Goal: Task Accomplishment & Management: Complete application form

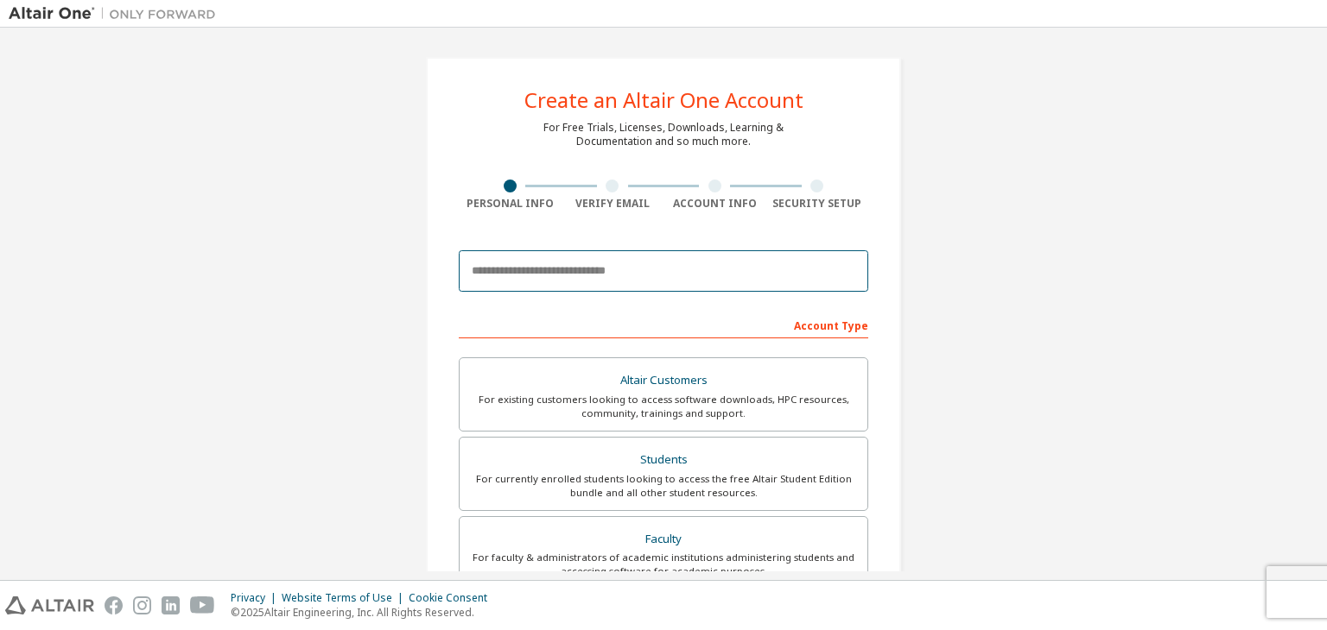
click at [612, 253] on input "email" at bounding box center [663, 270] width 409 height 41
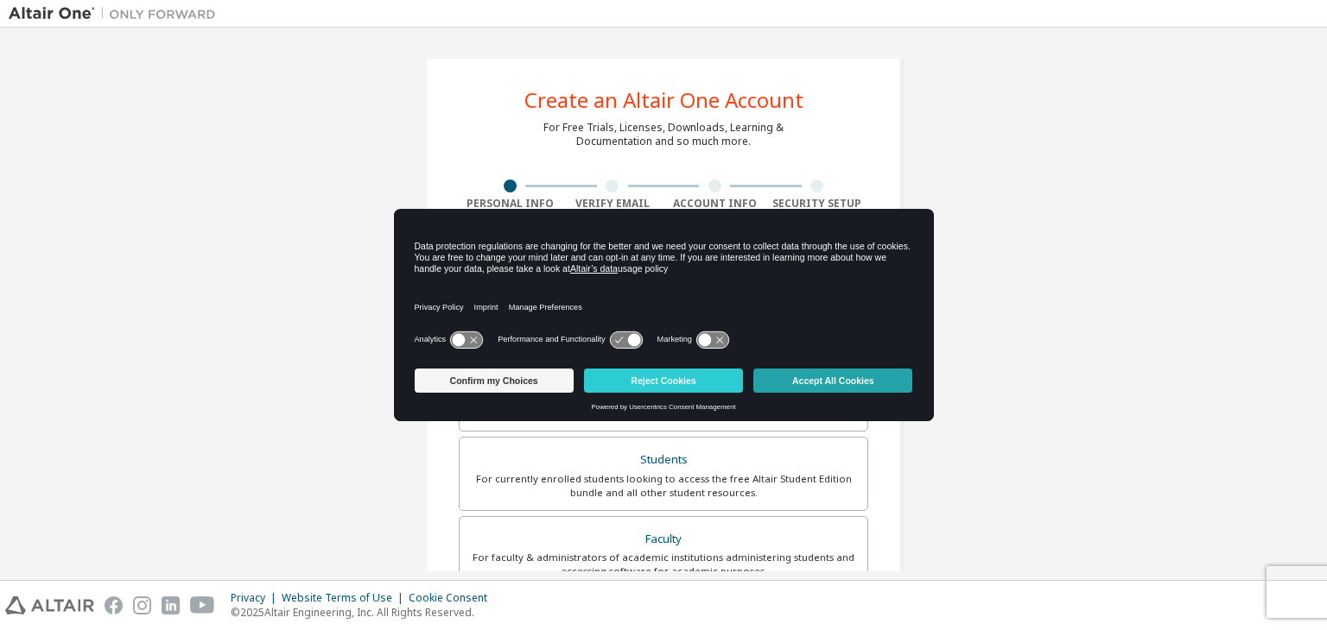
click at [831, 385] on button "Accept All Cookies" at bounding box center [832, 381] width 159 height 24
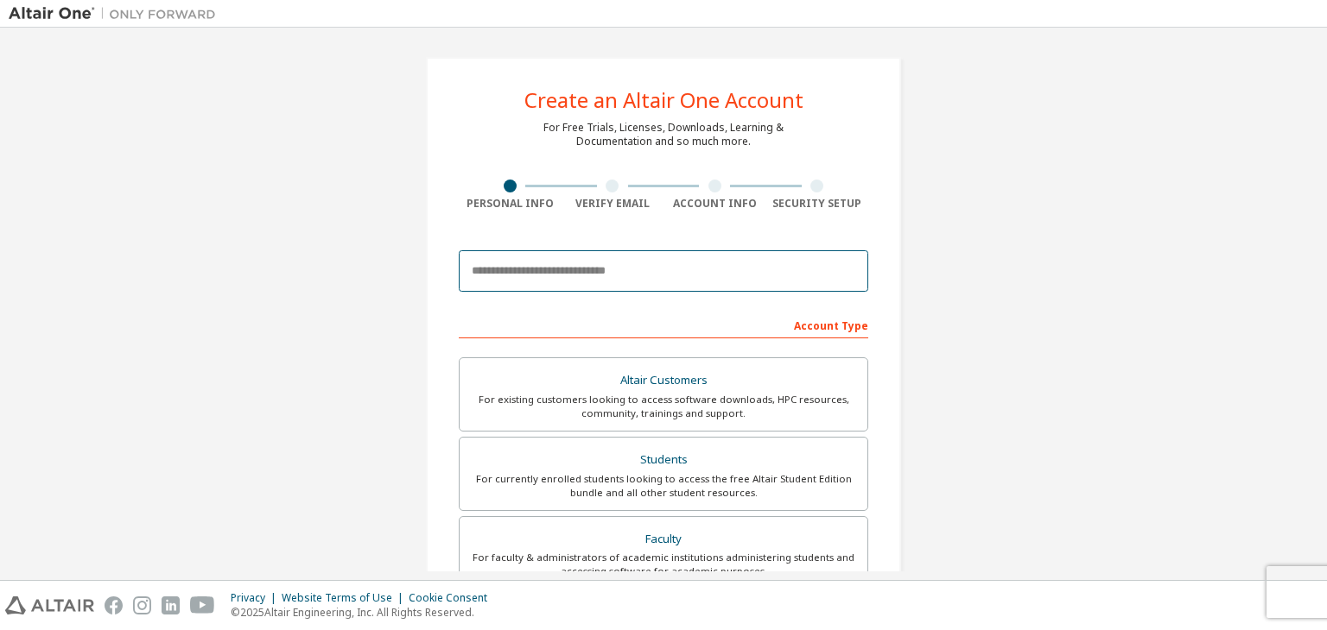
click at [592, 267] on input "email" at bounding box center [663, 270] width 409 height 41
type input "**********"
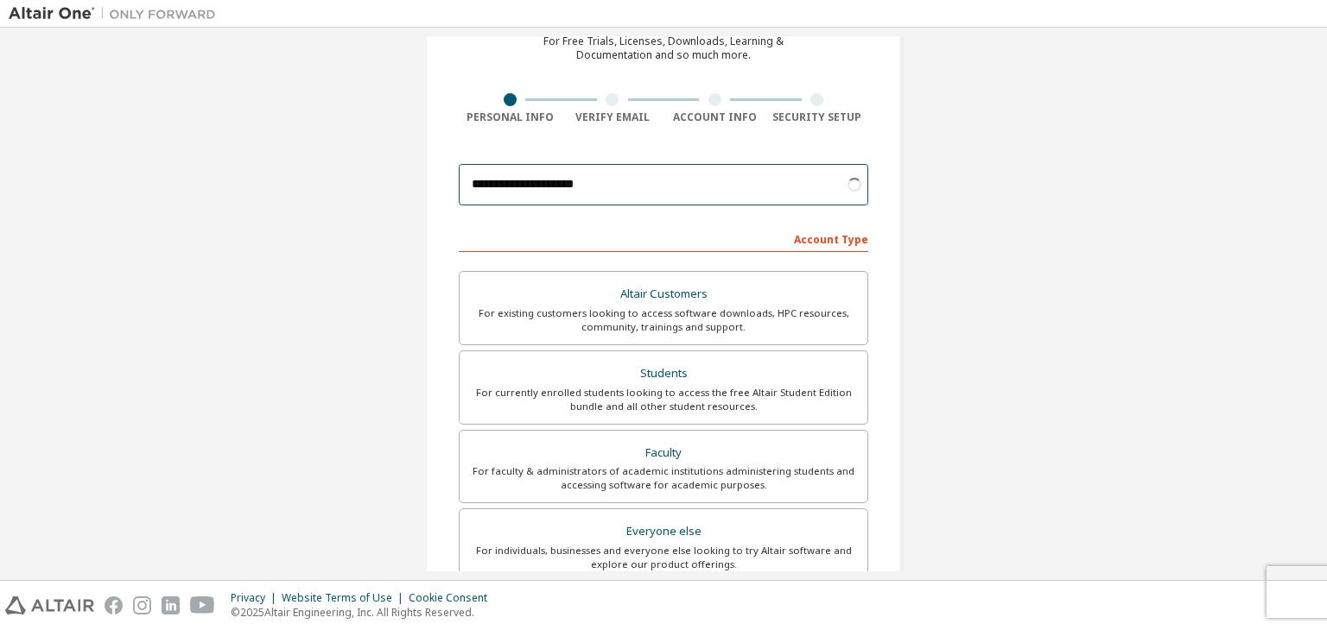
scroll to position [92, 0]
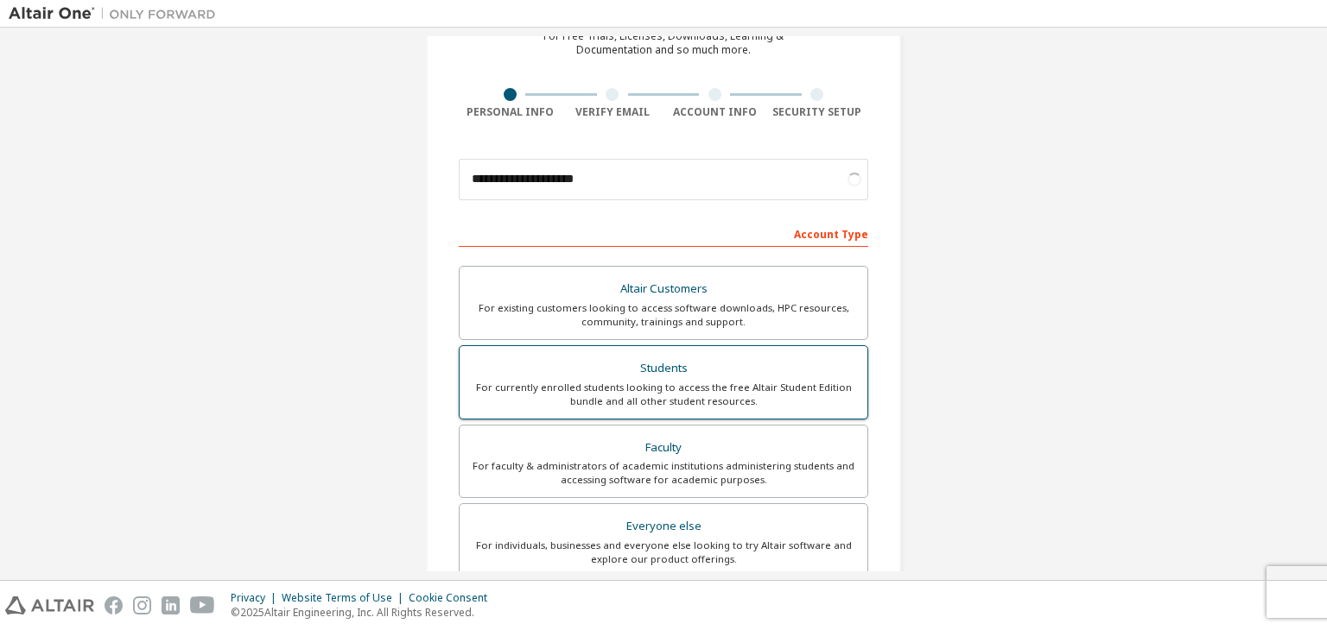
click at [675, 381] on div "For currently enrolled students looking to access the free Altair Student Editi…" at bounding box center [663, 395] width 387 height 28
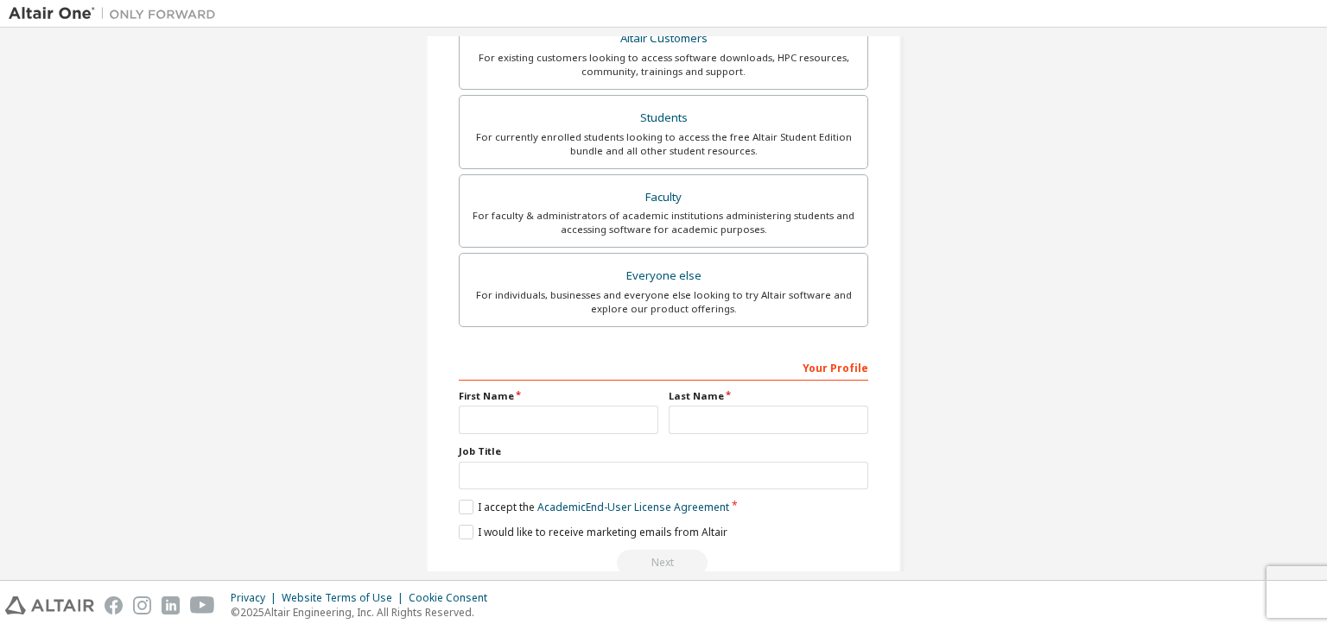
scroll to position [376, 0]
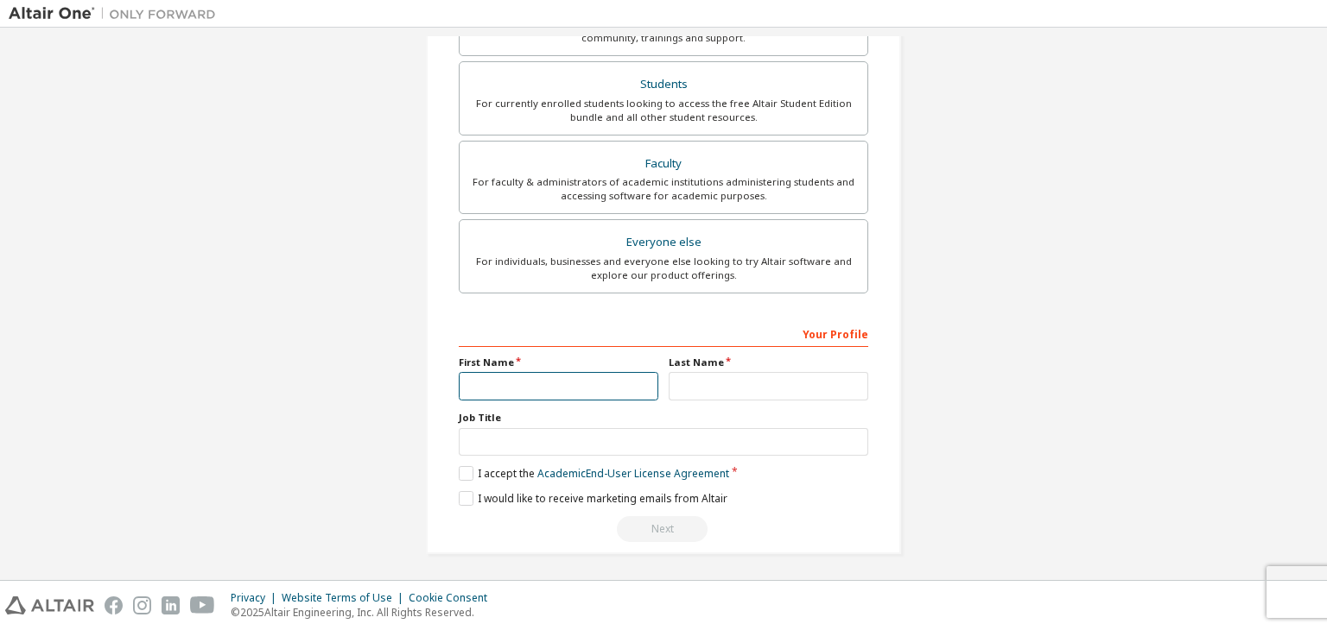
click at [523, 393] on input "text" at bounding box center [559, 386] width 200 height 29
type input "****"
click at [687, 385] on input "text" at bounding box center [768, 386] width 200 height 29
type input "*****"
click at [459, 472] on label "I accept the Academic End-User License Agreement" at bounding box center [594, 473] width 270 height 15
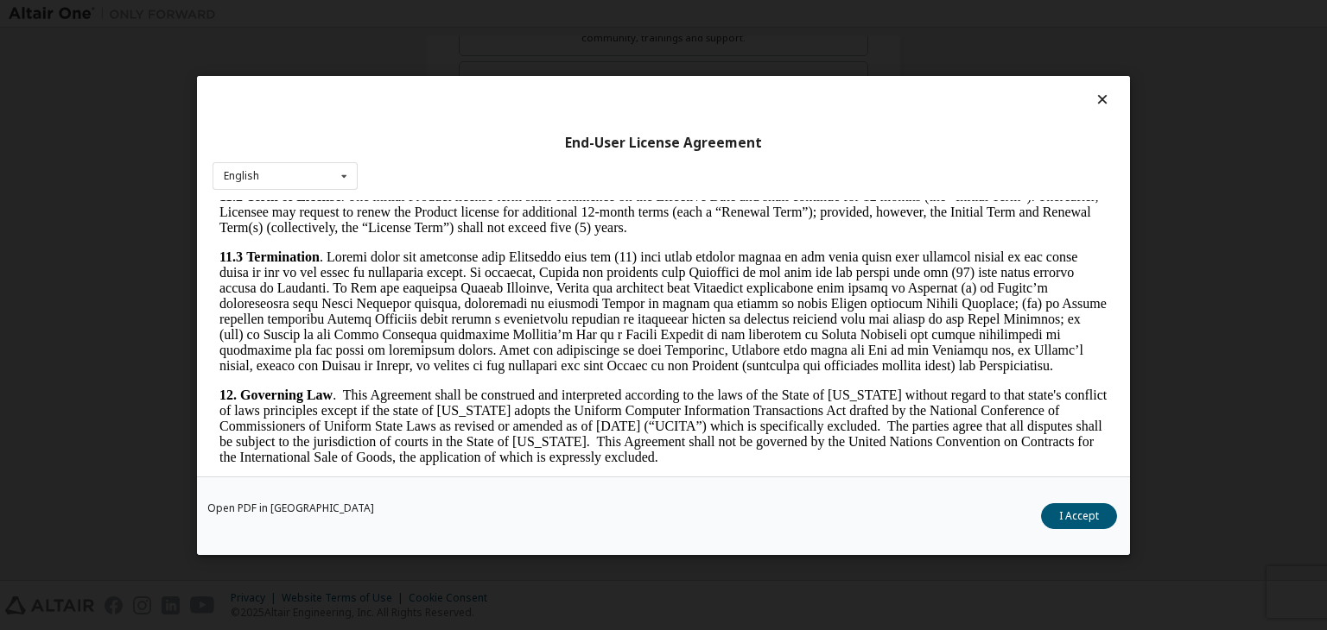
scroll to position [2886, 0]
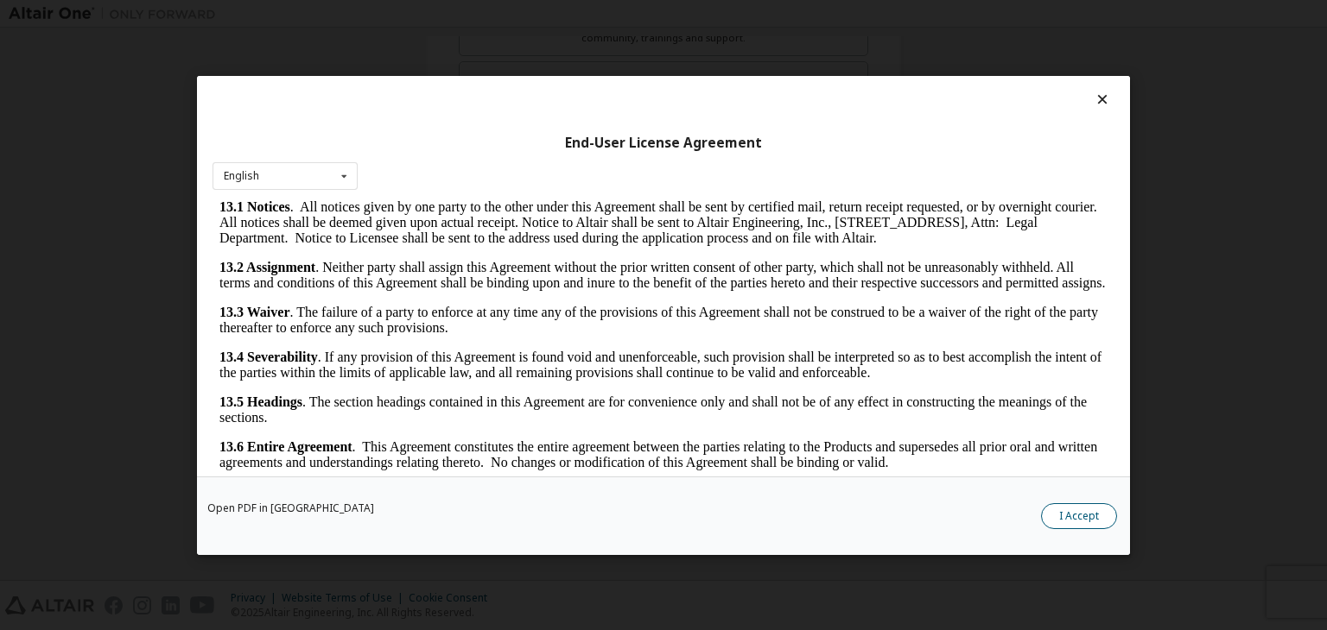
click at [1068, 510] on button "I Accept" at bounding box center [1079, 517] width 76 height 26
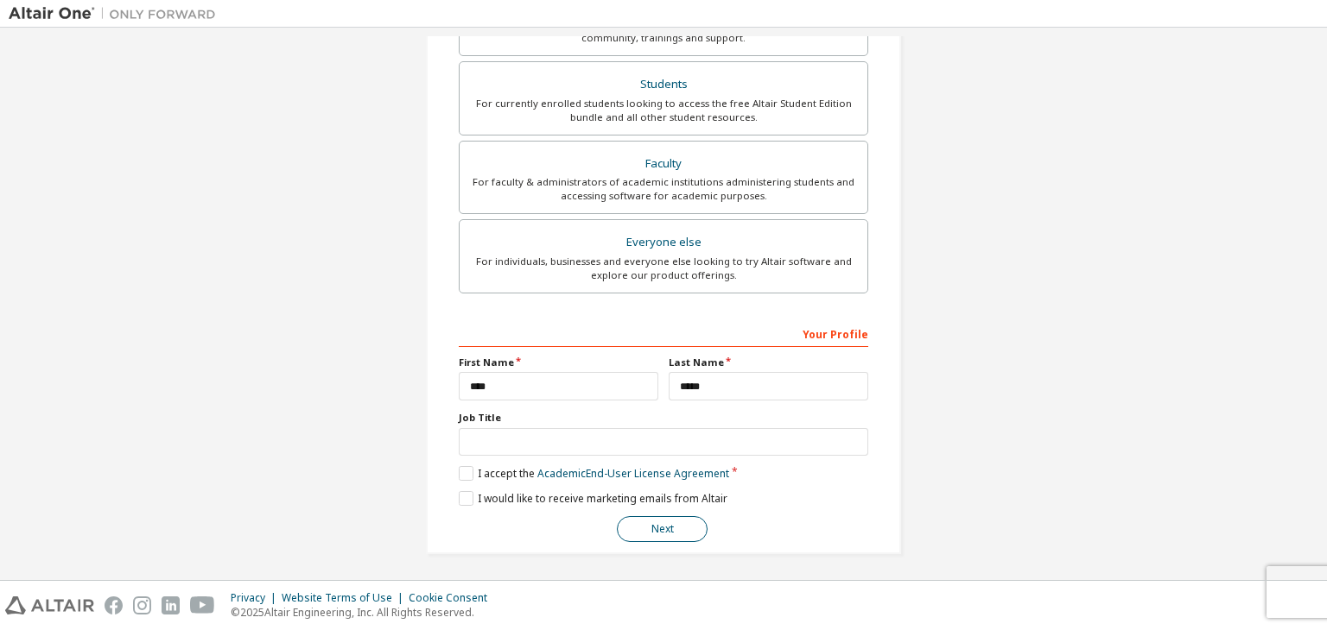
click at [665, 538] on button "Next" at bounding box center [662, 529] width 91 height 26
click at [636, 529] on button "Next" at bounding box center [662, 529] width 91 height 26
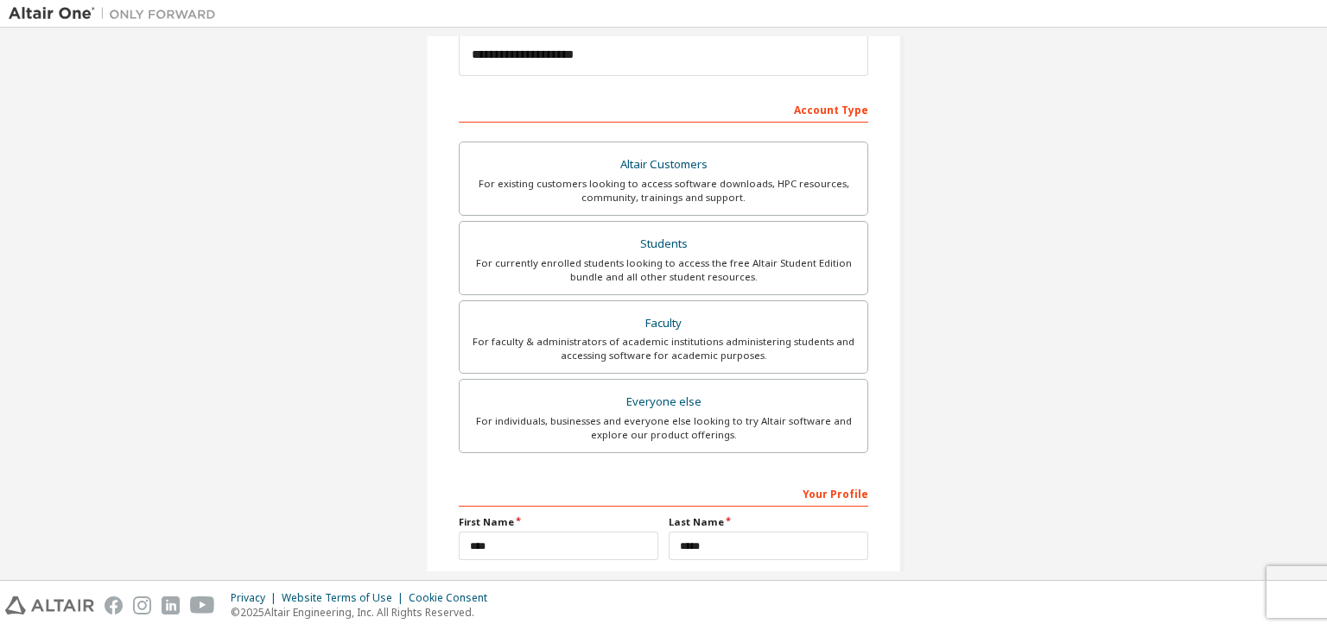
scroll to position [0, 0]
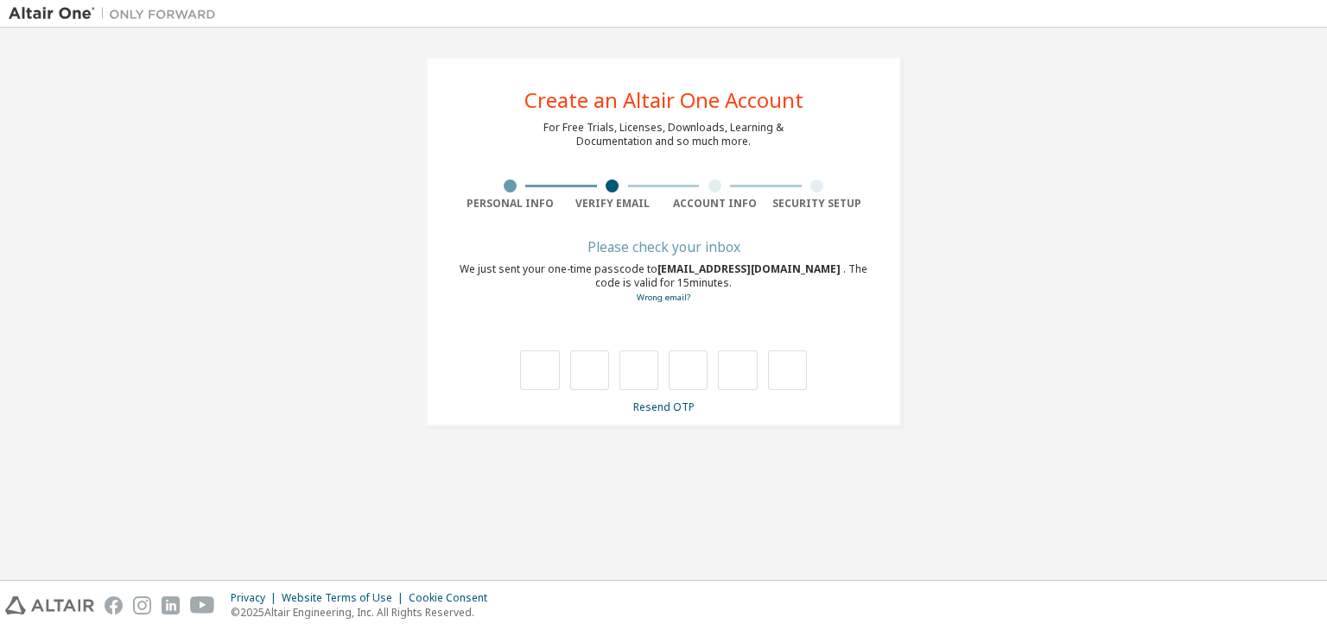
type input "*"
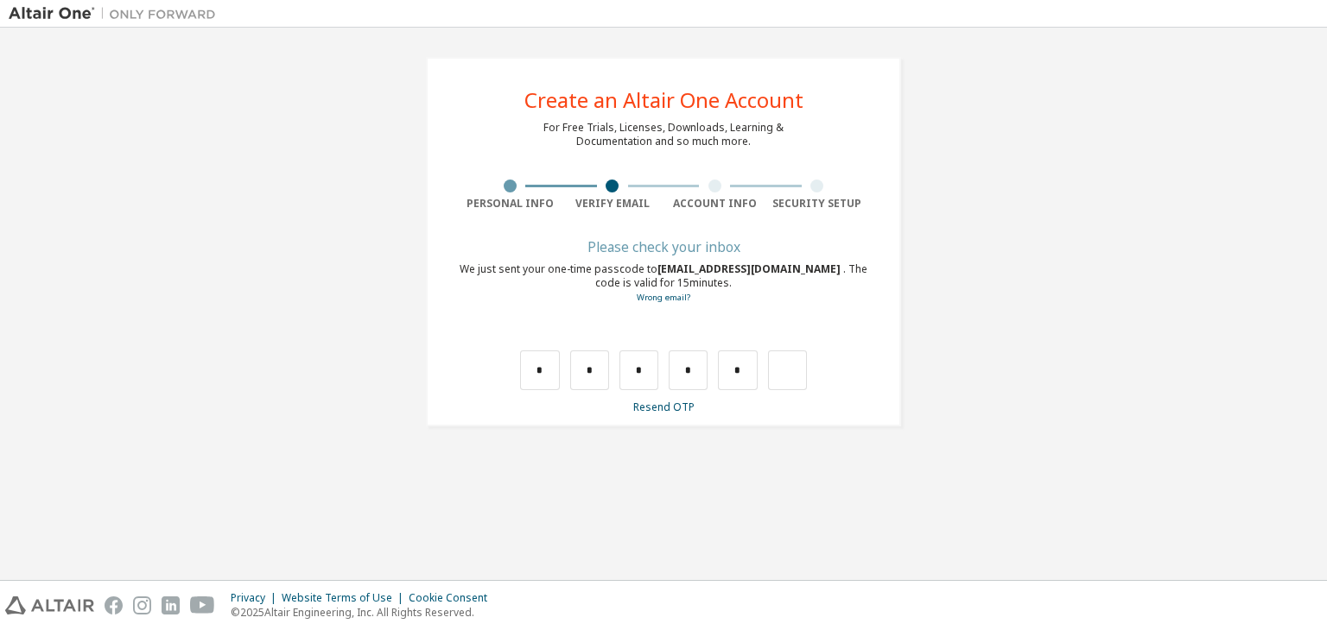
click at [765, 374] on div "* * * * *" at bounding box center [663, 371] width 287 height 40
click at [753, 371] on input "*" at bounding box center [737, 371] width 39 height 40
click at [753, 371] on input "text" at bounding box center [737, 371] width 39 height 40
type input "*"
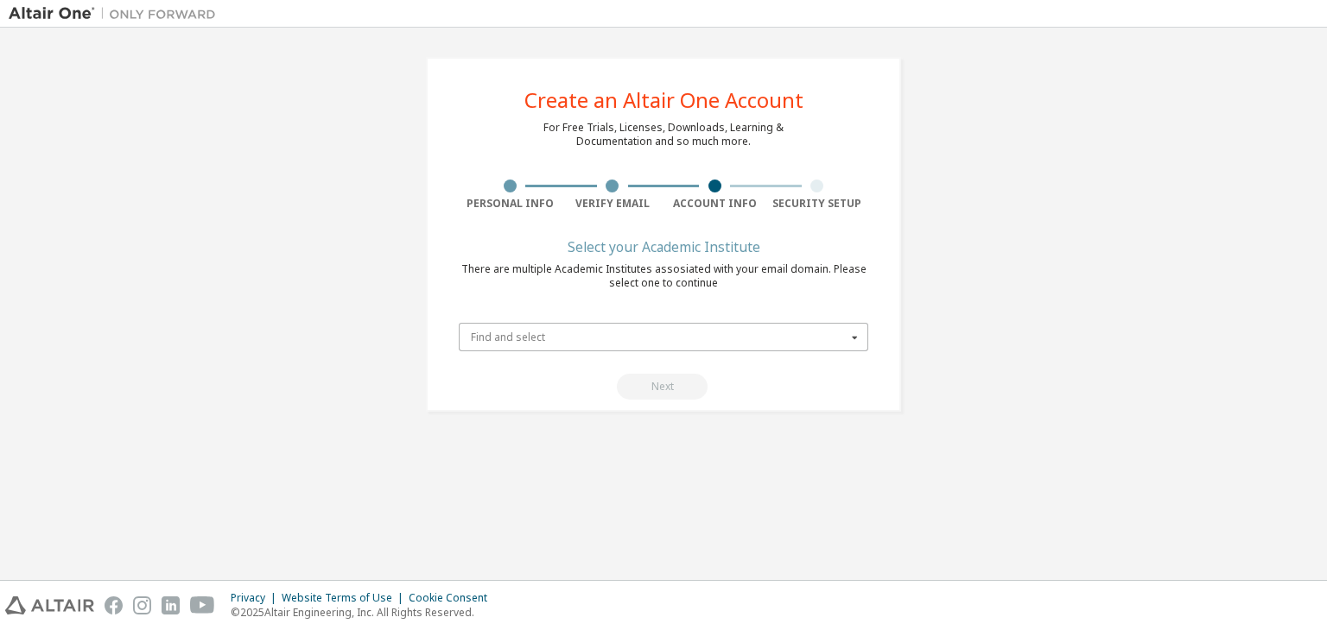
click at [763, 345] on input "text" at bounding box center [664, 337] width 408 height 27
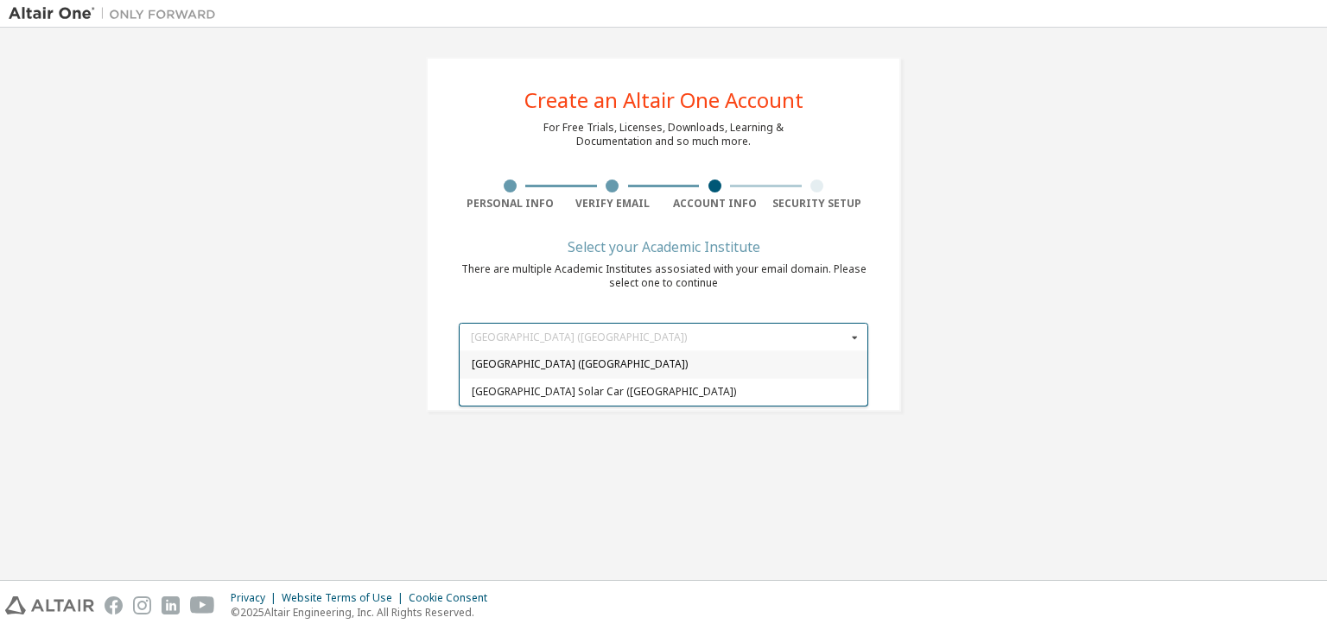
click at [732, 366] on span "[GEOGRAPHIC_DATA] ([GEOGRAPHIC_DATA])" at bounding box center [664, 365] width 384 height 10
type input "*****"
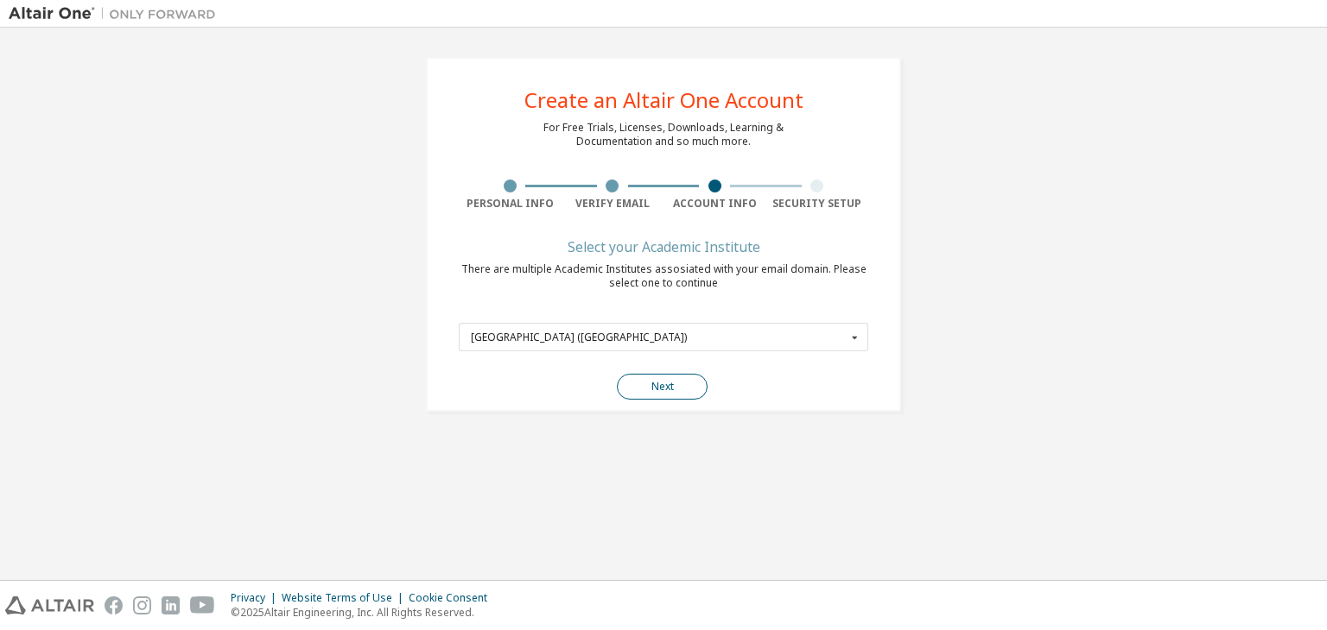
click at [681, 380] on button "Next" at bounding box center [662, 387] width 91 height 26
